Goal: Task Accomplishment & Management: Use online tool/utility

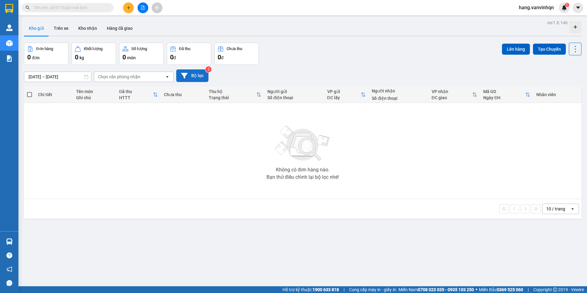
click at [184, 80] on button "Bộ lọc" at bounding box center [192, 75] width 32 height 13
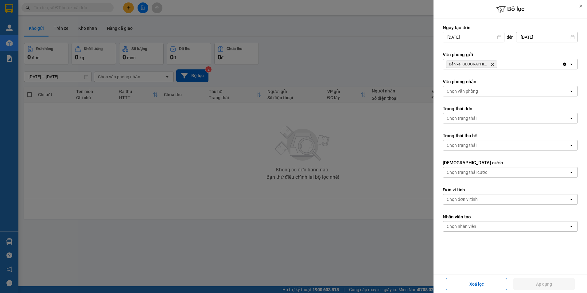
click at [522, 68] on div "Bến xe [GEOGRAPHIC_DATA] Delete" at bounding box center [502, 64] width 119 height 10
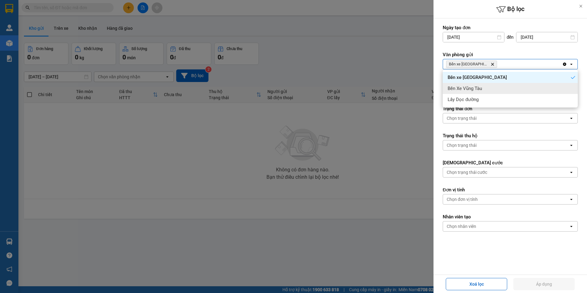
click at [507, 89] on div "Bến Xe Vũng Tàu" at bounding box center [510, 88] width 135 height 11
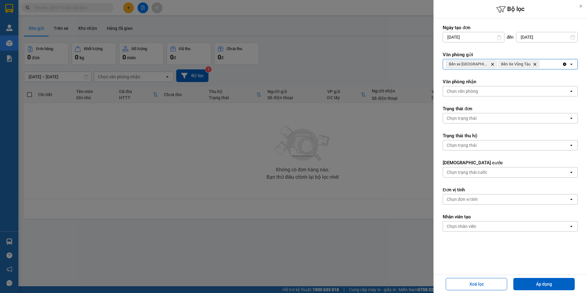
click at [543, 67] on div "Bến xe Quảng Ngãi Delete Bến Xe Vũng Tàu Delete" at bounding box center [502, 64] width 119 height 10
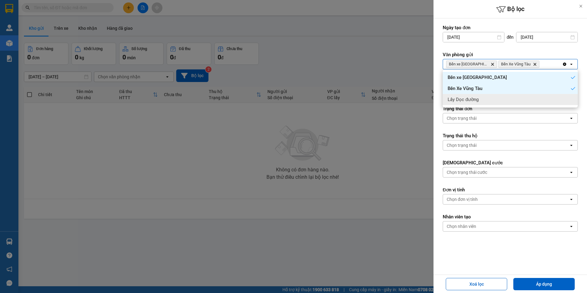
click at [525, 102] on div "Lấy Dọc đường" at bounding box center [510, 99] width 135 height 11
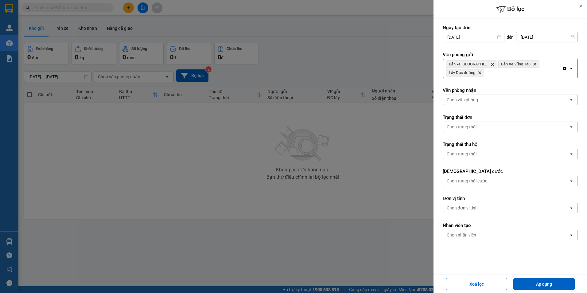
click at [488, 101] on div "Chọn văn phòng" at bounding box center [506, 100] width 126 height 10
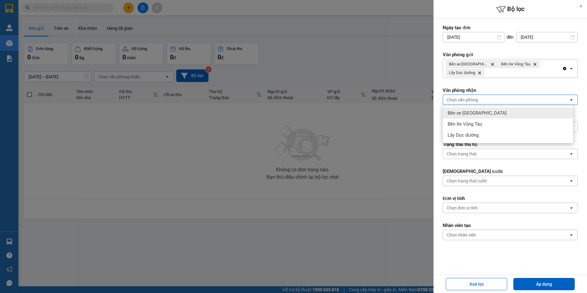
click at [484, 116] on div "Bến xe [GEOGRAPHIC_DATA]" at bounding box center [508, 112] width 130 height 11
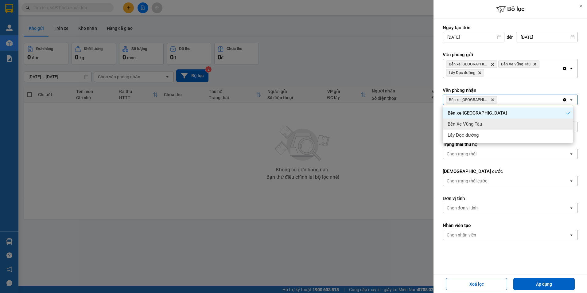
click at [484, 124] on div "Bến Xe Vũng Tàu" at bounding box center [508, 123] width 130 height 11
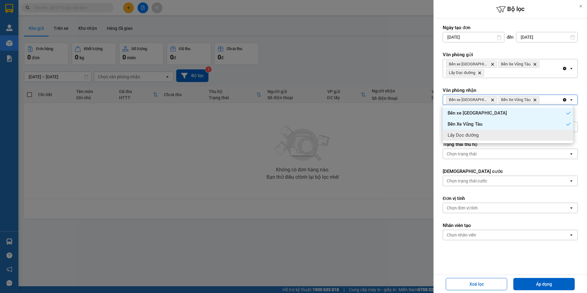
click at [488, 139] on div "Lấy Dọc đường" at bounding box center [508, 135] width 130 height 11
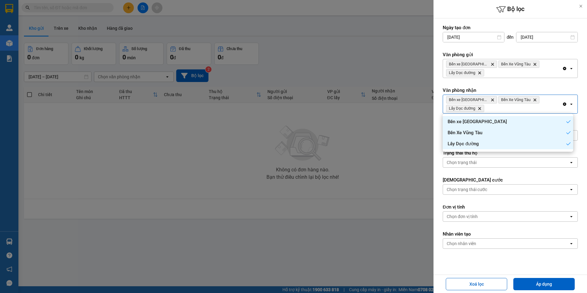
drag, startPoint x: 549, startPoint y: 281, endPoint x: 550, endPoint y: 263, distance: 17.8
click at [549, 281] on button "Áp dụng" at bounding box center [543, 284] width 61 height 12
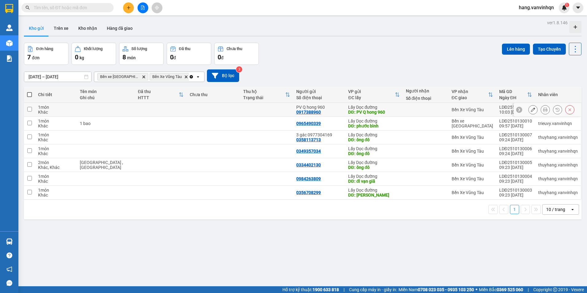
drag, startPoint x: 346, startPoint y: 111, endPoint x: 357, endPoint y: 109, distance: 10.3
click at [357, 110] on div "DĐ: PV Q hong 960" at bounding box center [373, 112] width 51 height 5
checkbox input "true"
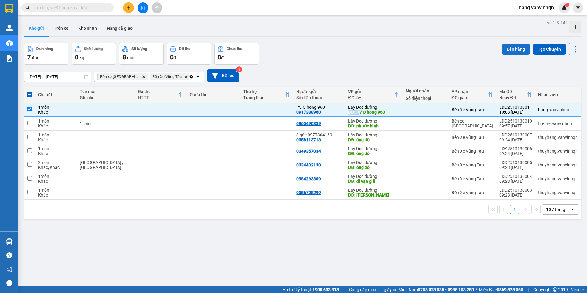
drag, startPoint x: 516, startPoint y: 46, endPoint x: 511, endPoint y: 48, distance: 4.8
click at [511, 48] on button "Lên hàng" at bounding box center [516, 49] width 28 height 11
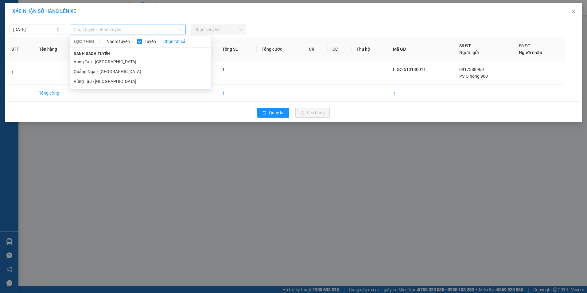
drag, startPoint x: 131, startPoint y: 28, endPoint x: 115, endPoint y: 56, distance: 32.4
click at [128, 29] on span "Chọn tuyến - nhóm tuyến" at bounding box center [128, 29] width 108 height 9
drag, startPoint x: 111, startPoint y: 70, endPoint x: 215, endPoint y: 46, distance: 106.4
click at [111, 70] on li "Quảng Ngãi - [GEOGRAPHIC_DATA]" at bounding box center [140, 72] width 141 height 10
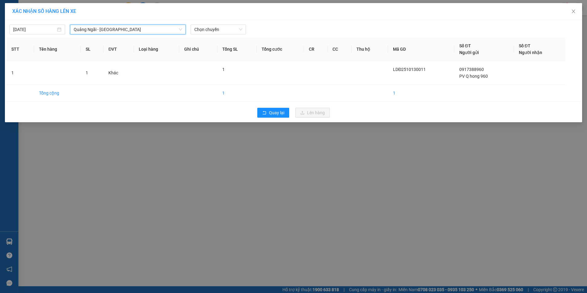
drag, startPoint x: 226, startPoint y: 32, endPoint x: 224, endPoint y: 34, distance: 3.7
click at [224, 34] on div "[DATE] [GEOGRAPHIC_DATA] - [GEOGRAPHIC_DATA] [GEOGRAPHIC_DATA] - [GEOGRAPHIC_DA…" at bounding box center [293, 71] width 577 height 102
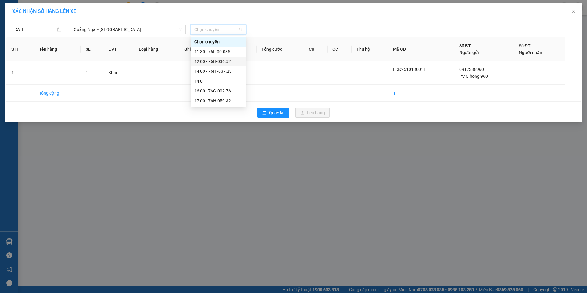
drag, startPoint x: 212, startPoint y: 59, endPoint x: 243, endPoint y: 61, distance: 30.8
click at [213, 60] on div "12:00 - 76H-036.52" at bounding box center [218, 61] width 48 height 7
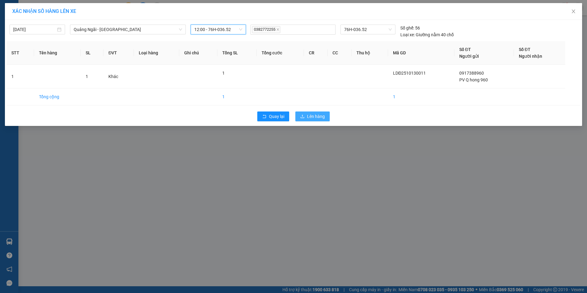
drag, startPoint x: 317, startPoint y: 116, endPoint x: 429, endPoint y: 150, distance: 116.6
click at [321, 118] on span "Lên hàng" at bounding box center [316, 116] width 18 height 7
